Goal: Transaction & Acquisition: Purchase product/service

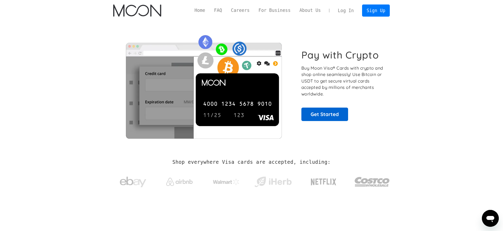
click at [324, 111] on link "Get Started" at bounding box center [324, 114] width 47 height 13
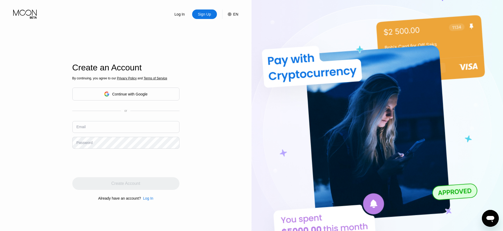
click at [138, 93] on div "Continue with Google" at bounding box center [129, 94] width 35 height 4
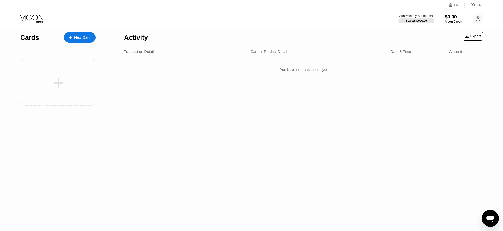
click at [74, 36] on div "New Card" at bounding box center [82, 37] width 16 height 4
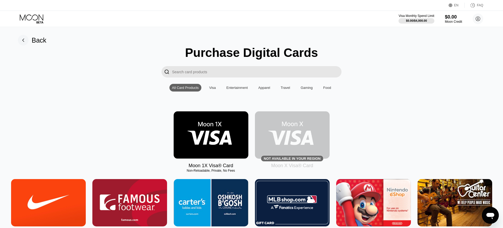
click at [233, 126] on img at bounding box center [211, 134] width 75 height 47
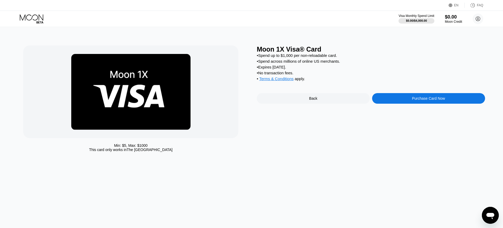
click at [405, 98] on div "Purchase Card Now" at bounding box center [428, 98] width 113 height 11
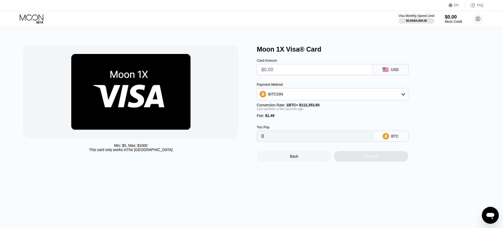
click at [342, 89] on div "BITCOIN" at bounding box center [333, 94] width 152 height 12
click at [342, 93] on div "BITCOIN" at bounding box center [332, 94] width 151 height 11
click at [301, 104] on div "BITCOIN" at bounding box center [332, 108] width 148 height 11
click at [314, 140] on input "0" at bounding box center [314, 136] width 107 height 11
drag, startPoint x: 313, startPoint y: 138, endPoint x: 295, endPoint y: 103, distance: 39.7
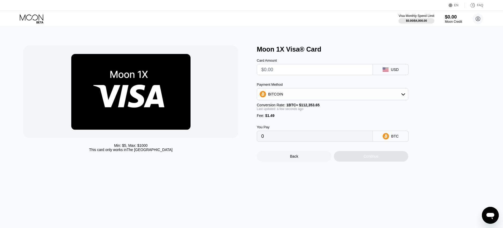
click at [313, 138] on input "0" at bounding box center [314, 136] width 107 height 11
click at [285, 72] on input "text" at bounding box center [314, 69] width 107 height 11
type input "$1"
type input "0.00002217"
type input "$10"
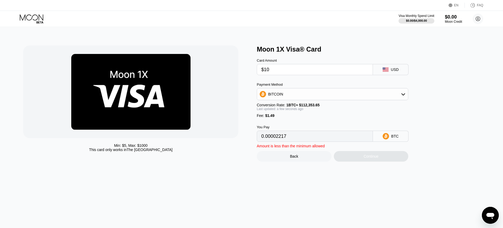
type input "0.00010227"
type input "$100"
type input "0.00090331"
type input "$1000"
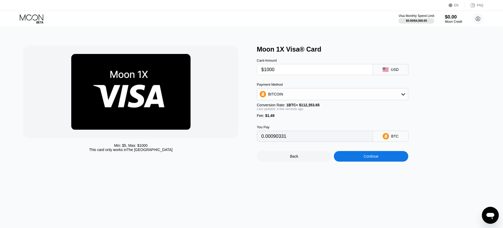
type input "0.00891373"
type input "$10000"
type input "0.08901794"
type input "$1000"
type input "0.00891373"
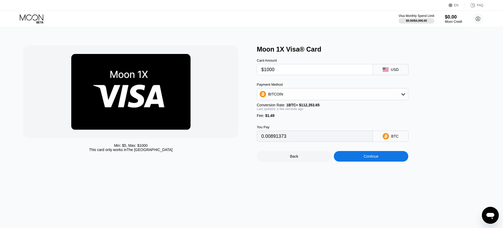
type input "$100"
type input "0.00090331"
type input "$10"
type input "0.00010227"
type input "$1"
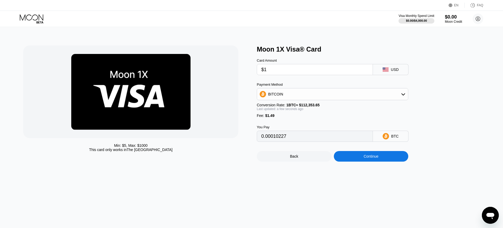
type input "0.00002217"
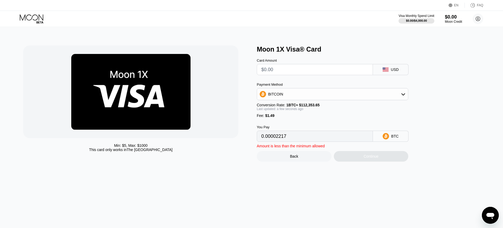
type input "0"
type input "$4"
type input "0.00004887"
type input "$40"
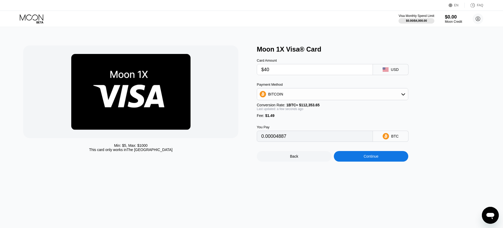
type input "0.00036929"
type input "$400"
type input "0.00357345"
type input "$4000"
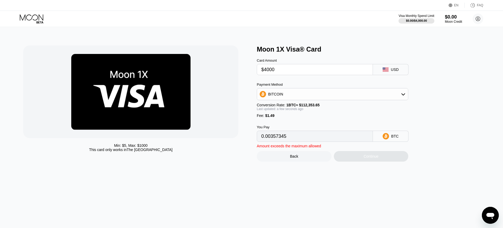
type input "0.03561514"
